Goal: Browse casually

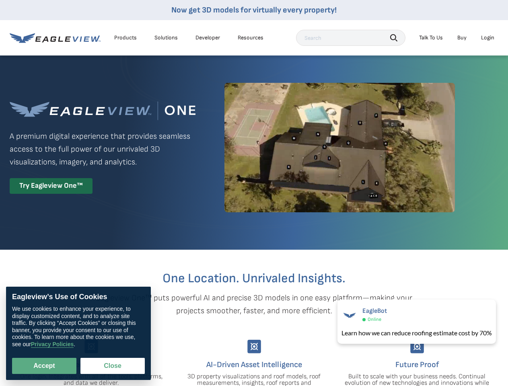
click at [254, 193] on img at bounding box center [339, 147] width 230 height 129
click at [125, 38] on div "Products" at bounding box center [125, 37] width 23 height 7
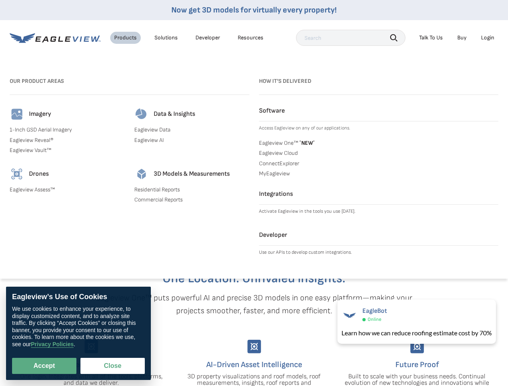
click at [166, 38] on div "Solutions" at bounding box center [165, 37] width 23 height 7
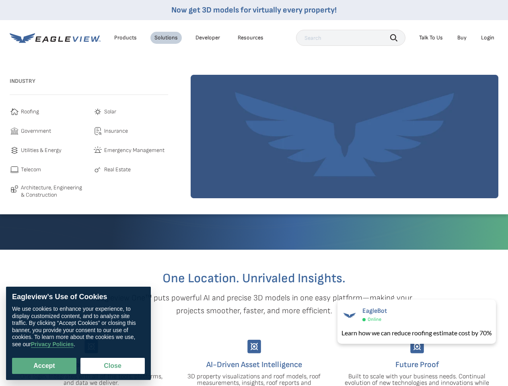
click at [250, 38] on div "Resources" at bounding box center [251, 37] width 26 height 7
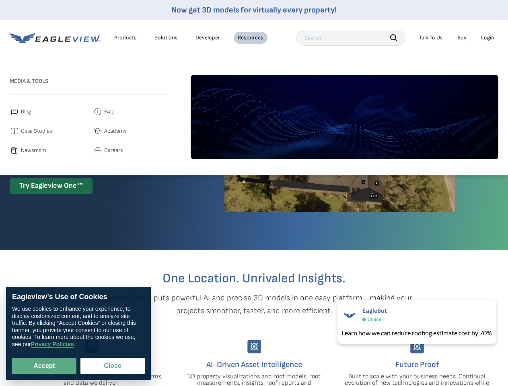
click at [393, 37] on icon "button" at bounding box center [393, 37] width 7 height 7
click at [430, 38] on div "Talk To Us" at bounding box center [431, 37] width 24 height 7
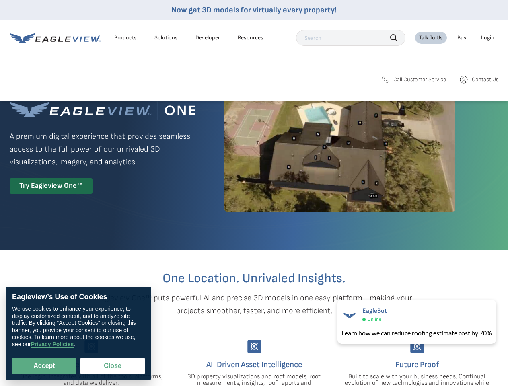
click at [487, 38] on div "Login" at bounding box center [487, 37] width 13 height 7
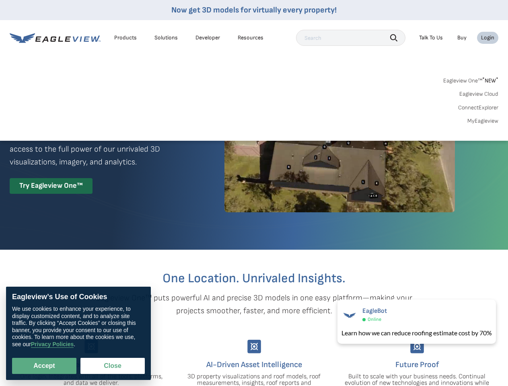
click at [44, 366] on button "Accept" at bounding box center [44, 366] width 64 height 16
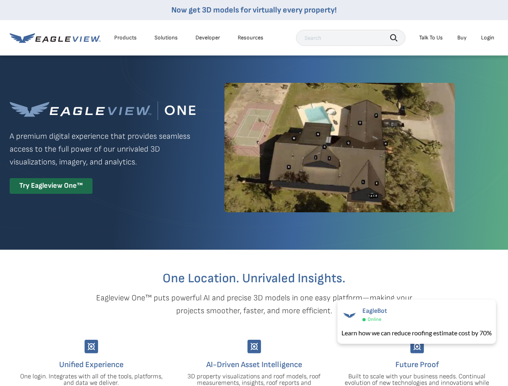
click at [113, 366] on button "Close" at bounding box center [110, 363] width 61 height 15
checkbox input "false"
click at [415, 321] on div "EagleBot Online" at bounding box center [416, 314] width 150 height 18
